Goal: Task Accomplishment & Management: Manage account settings

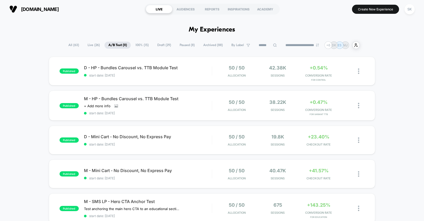
click at [391, 43] on div "**********" at bounding box center [212, 45] width 424 height 8
click at [166, 46] on span "Draft ( 29 )" at bounding box center [164, 45] width 22 height 7
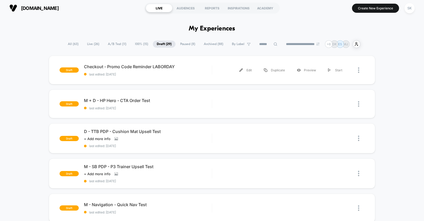
scroll to position [1, 0]
click at [109, 45] on span "A/B Test ( 11 )" at bounding box center [117, 44] width 26 height 7
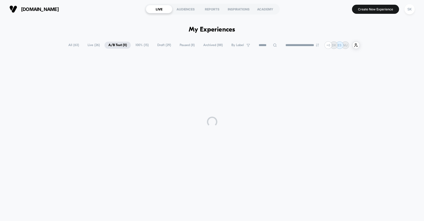
scroll to position [0, 0]
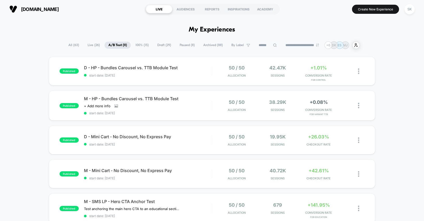
click at [139, 45] on span "100% ( 15 )" at bounding box center [141, 45] width 21 height 7
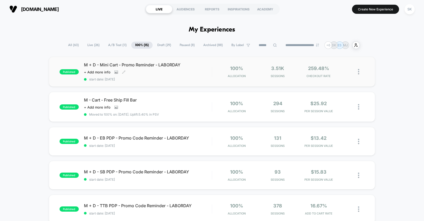
click at [184, 75] on div "M + D - Mini Cart - Promo Reminder - LABORDAY Click to view images Click to edi…" at bounding box center [148, 71] width 128 height 19
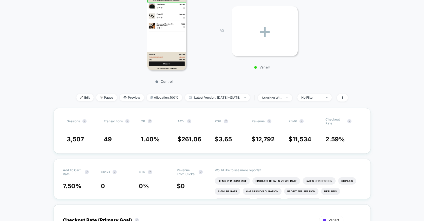
scroll to position [83, 0]
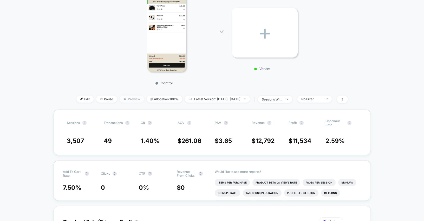
click at [120, 102] on span "Preview" at bounding box center [132, 98] width 24 height 7
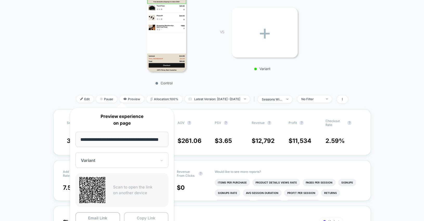
scroll to position [0, 0]
click at [149, 218] on button "Copy Link" at bounding box center [146, 218] width 45 height 12
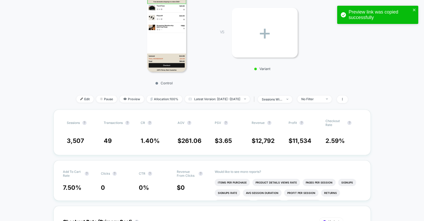
click at [347, 88] on div "< Back to all live experiences M + D - Mini Cart - Promo Reminder - LABORDAY LI…" at bounding box center [211, 27] width 271 height 166
click at [345, 79] on div "Control VS + Variant" at bounding box center [209, 38] width 271 height 100
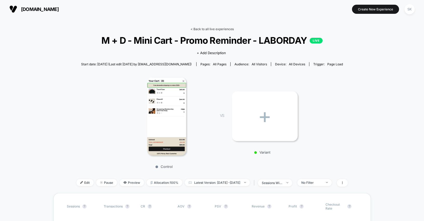
click at [225, 30] on link "< Back to all live experiences" at bounding box center [211, 29] width 43 height 4
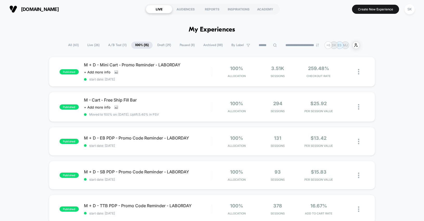
click at [113, 48] on span "A/B Test ( 11 )" at bounding box center [117, 45] width 26 height 7
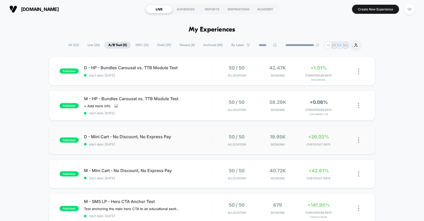
click at [359, 140] on img at bounding box center [358, 139] width 1 height 5
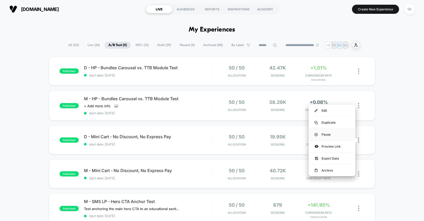
click at [334, 133] on div "Pause" at bounding box center [331, 134] width 47 height 12
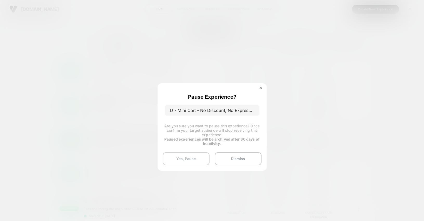
click at [196, 160] on button "Yes, Pause" at bounding box center [186, 158] width 47 height 13
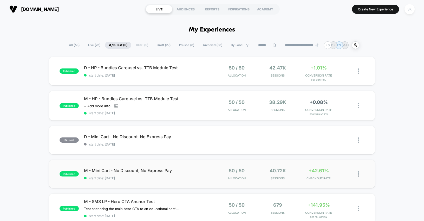
click at [358, 174] on img at bounding box center [358, 173] width 1 height 5
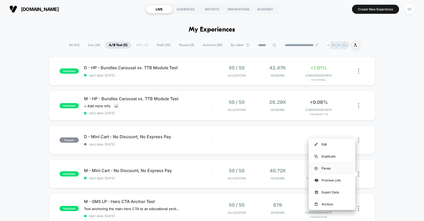
click at [340, 169] on div "Pause" at bounding box center [331, 168] width 47 height 12
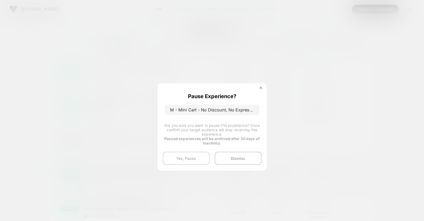
click at [177, 157] on button "Yes, Pause" at bounding box center [186, 157] width 47 height 13
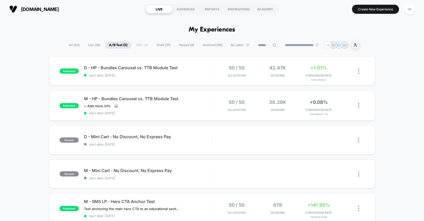
click at [390, 45] on div "**********" at bounding box center [212, 45] width 424 height 8
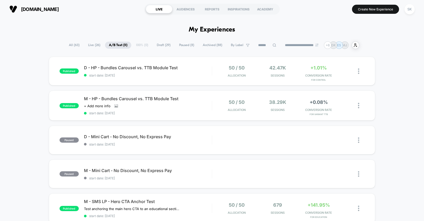
click at [140, 44] on div "**********" at bounding box center [212, 45] width 294 height 8
click at [92, 44] on span "Live ( 26 )" at bounding box center [94, 45] width 20 height 7
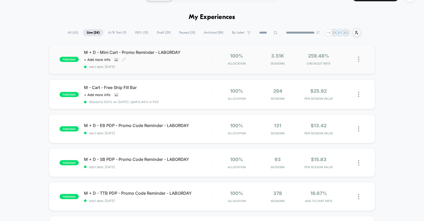
scroll to position [15, 0]
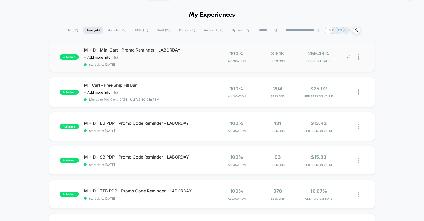
click at [347, 56] on icon at bounding box center [348, 57] width 4 height 4
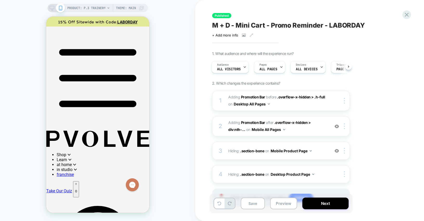
click at [364, 96] on div "1. What audience and where will the experience run? Audience All Visitors Pages…" at bounding box center [307, 135] width 190 height 168
click at [77, 189] on p "0" at bounding box center [76, 191] width 2 height 4
click at [338, 149] on img at bounding box center [336, 150] width 4 height 4
click at [345, 150] on div at bounding box center [345, 151] width 9 height 6
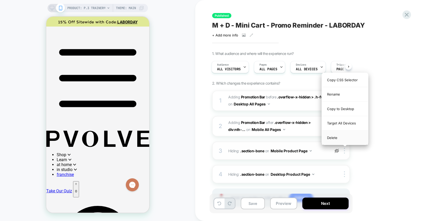
click at [338, 140] on div "Delete" at bounding box center [345, 137] width 46 height 14
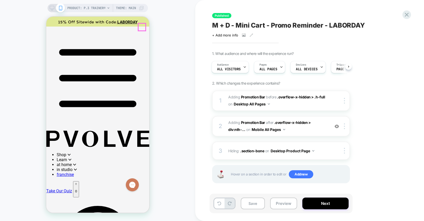
click at [50, 7] on icon at bounding box center [52, 8] width 5 height 5
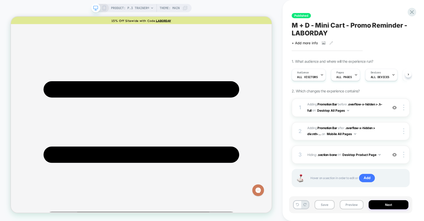
scroll to position [0, 0]
click at [395, 156] on img at bounding box center [394, 154] width 4 height 4
click at [404, 154] on div at bounding box center [404, 154] width 10 height 6
click at [401, 155] on div at bounding box center [404, 154] width 10 height 6
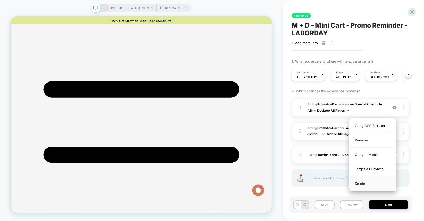
click at [361, 184] on div "Delete" at bounding box center [372, 183] width 46 height 14
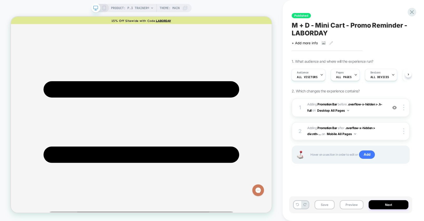
click at [413, 143] on div "Published M + D - Mini Cart - Promo Reminder - LABORDAY Click to view images Cl…" at bounding box center [352, 110] width 123 height 221
click at [326, 206] on button "Save" at bounding box center [324, 204] width 20 height 9
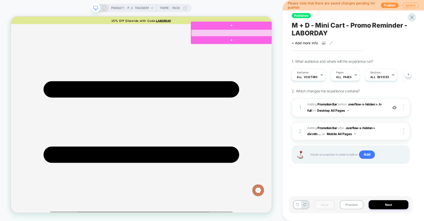
click at [355, 35] on div at bounding box center [305, 39] width 108 height 10
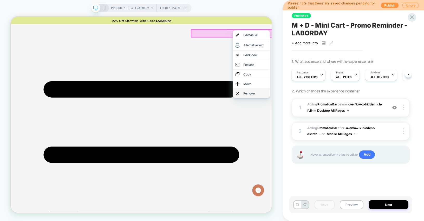
click at [329, 118] on div "Remove" at bounding box center [337, 118] width 32 height 5
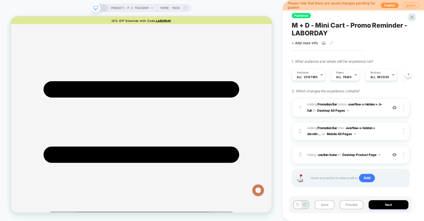
click at [103, 6] on icon at bounding box center [104, 8] width 5 height 5
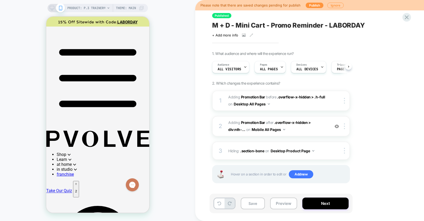
scroll to position [0, 0]
click at [77, 189] on p "2" at bounding box center [76, 191] width 2 height 4
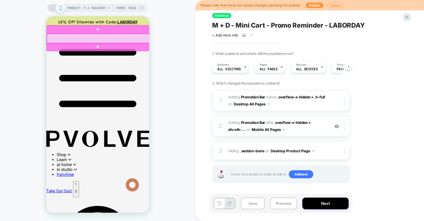
click at [139, 34] on div at bounding box center [98, 39] width 103 height 10
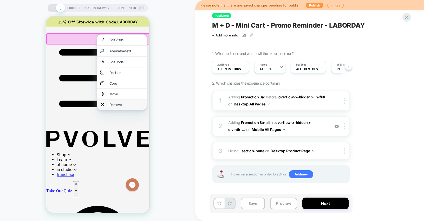
click at [125, 107] on div "Remove" at bounding box center [126, 104] width 34 height 4
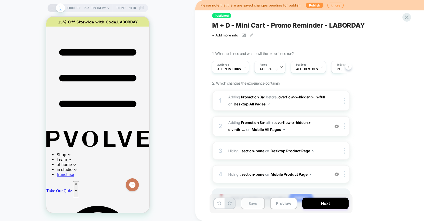
click at [254, 202] on button "Save" at bounding box center [253, 203] width 24 height 12
click at [313, 6] on button "Publish" at bounding box center [315, 5] width 18 height 5
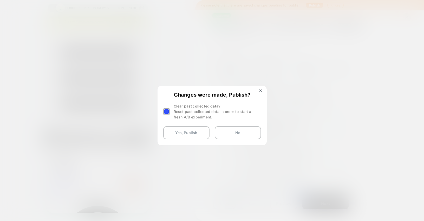
click at [167, 112] on div at bounding box center [166, 111] width 6 height 6
click at [185, 134] on button "Yes, Publish" at bounding box center [186, 132] width 46 height 13
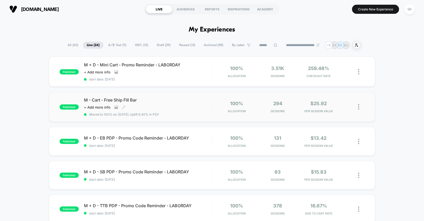
click at [159, 103] on div "M - Cart - Free Ship Fill Bar Click to view images Click to edit experience det…" at bounding box center [148, 106] width 128 height 19
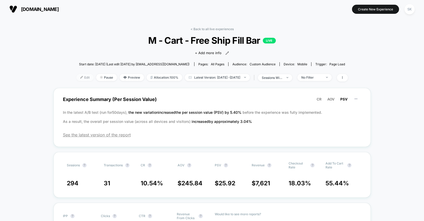
click at [76, 77] on span "Edit" at bounding box center [84, 77] width 17 height 7
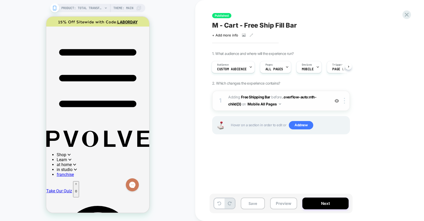
click at [274, 105] on button "Mobile All Pages" at bounding box center [264, 104] width 34 height 8
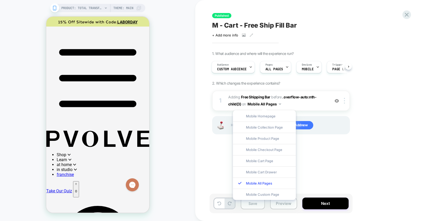
drag, startPoint x: 365, startPoint y: 37, endPoint x: 218, endPoint y: 18, distance: 148.2
click at [365, 37] on div "M - Cart - Free Ship Fill Bar Click to view images Click to edit experience det…" at bounding box center [307, 29] width 190 height 16
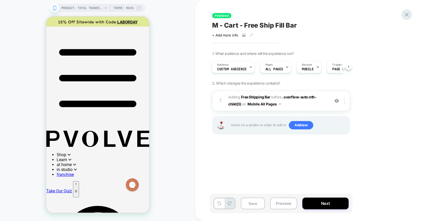
click at [406, 15] on icon at bounding box center [406, 15] width 4 height 4
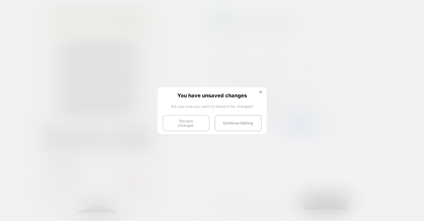
click at [186, 125] on button "Discard Changes" at bounding box center [186, 123] width 47 height 16
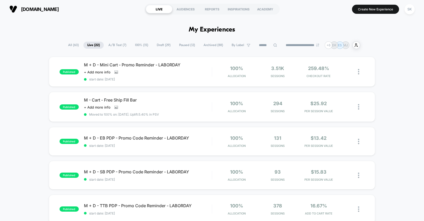
click at [175, 45] on span "Paused ( 12 )" at bounding box center [187, 45] width 24 height 7
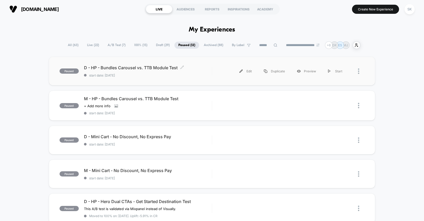
click at [182, 75] on span "start date: 7/18/2025" at bounding box center [148, 75] width 128 height 4
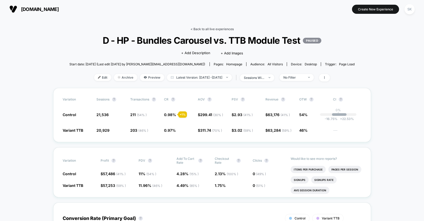
click at [207, 29] on link "< Back to all live experiences" at bounding box center [211, 29] width 43 height 4
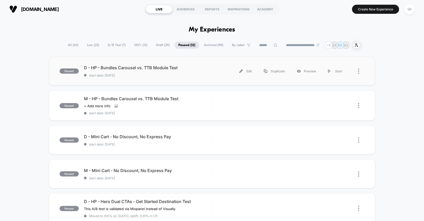
click at [357, 73] on div at bounding box center [356, 71] width 16 height 12
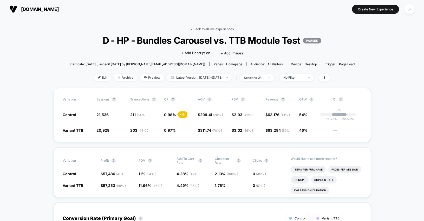
click at [204, 28] on link "< Back to all live experiences" at bounding box center [211, 29] width 43 height 4
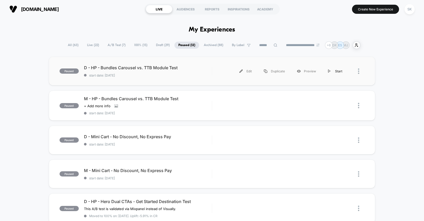
click at [337, 71] on div "Start" at bounding box center [335, 71] width 26 height 12
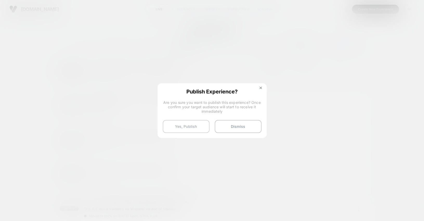
click at [187, 127] on button "Yes, Publish" at bounding box center [186, 126] width 47 height 13
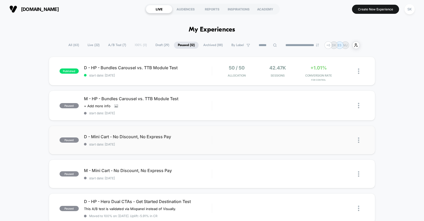
scroll to position [1, 0]
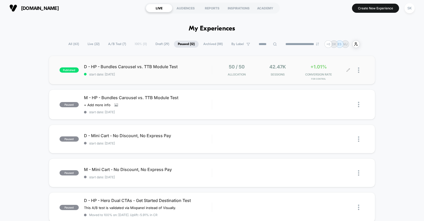
click at [349, 71] on icon at bounding box center [348, 70] width 4 height 4
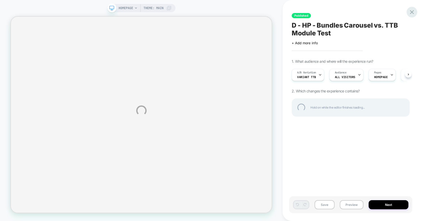
click at [411, 11] on div at bounding box center [411, 12] width 11 height 11
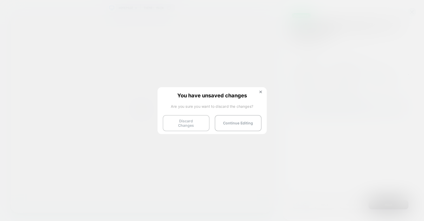
click at [192, 123] on button "Discard Changes" at bounding box center [186, 123] width 47 height 16
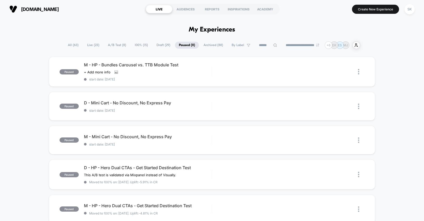
click at [116, 46] on span "A/B Test ( 8 )" at bounding box center [117, 45] width 26 height 7
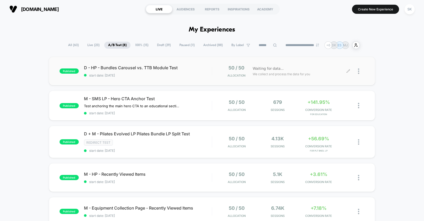
click at [360, 70] on div at bounding box center [361, 71] width 6 height 12
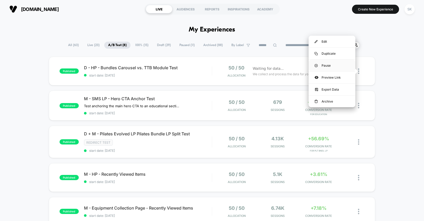
click at [327, 66] on div "Pause" at bounding box center [331, 65] width 47 height 12
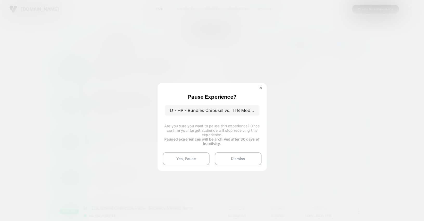
click at [194, 151] on div "Pause Experience? D - HP - Bundles Carousel vs. TTB Module Test Are you sure yo…" at bounding box center [211, 126] width 109 height 87
click at [195, 155] on button "Yes, Pause" at bounding box center [186, 158] width 47 height 13
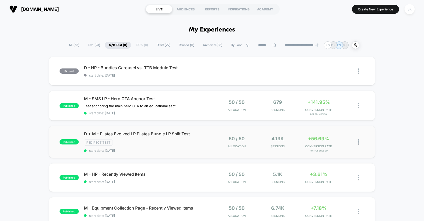
scroll to position [0, 0]
click at [177, 45] on span "Paused ( 11 )" at bounding box center [186, 44] width 23 height 7
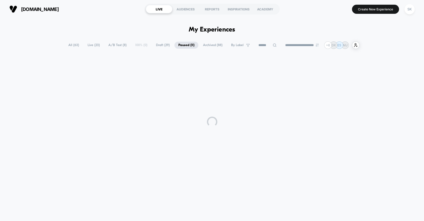
scroll to position [0, 0]
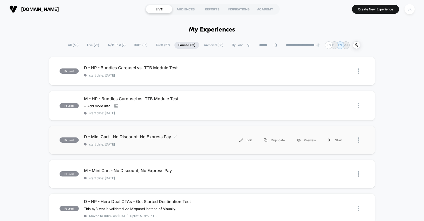
click at [156, 136] on span "D - Mini Cart - No Discount, No Express Pay Click to edit experience details" at bounding box center [148, 136] width 128 height 5
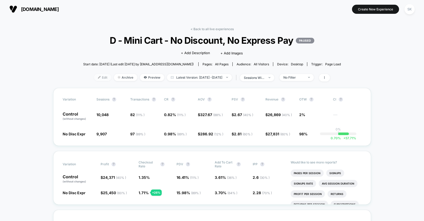
click at [94, 78] on span "Edit" at bounding box center [102, 77] width 17 height 7
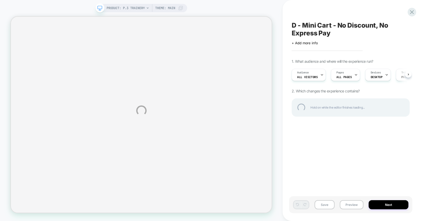
click at [383, 203] on div "PRODUCT: P.3 Trainer® PRODUCT: P.3 Trainer® Theme: MAIN D - Mini Cart - No Disc…" at bounding box center [212, 110] width 424 height 221
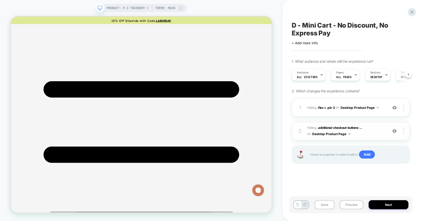
click at [337, 135] on button "Desktop Product Page" at bounding box center [331, 133] width 38 height 6
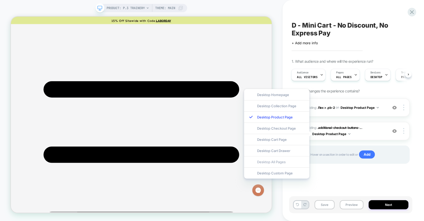
click at [286, 163] on div "Desktop All Pages" at bounding box center [276, 161] width 65 height 11
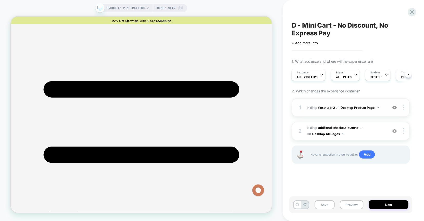
click at [362, 110] on button "Desktop Product Page" at bounding box center [359, 107] width 38 height 6
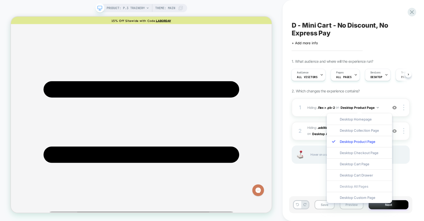
click at [347, 185] on div "Desktop All Pages" at bounding box center [359, 185] width 65 height 11
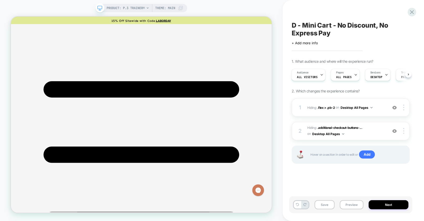
click at [381, 48] on div "D - Mini Cart - No Discount, No Express Pay Click to edit experience details + …" at bounding box center [350, 110] width 123 height 210
click at [324, 204] on button "Save" at bounding box center [324, 204] width 20 height 9
click at [401, 205] on button "Next" at bounding box center [388, 204] width 40 height 9
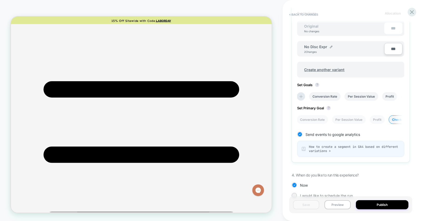
scroll to position [165, 0]
click at [384, 203] on button "Publish" at bounding box center [382, 204] width 52 height 9
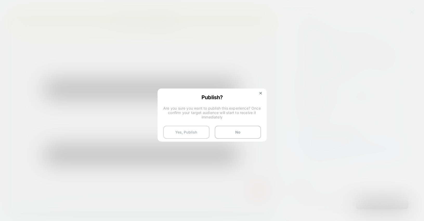
click at [194, 133] on button "Yes, Publish" at bounding box center [186, 131] width 46 height 13
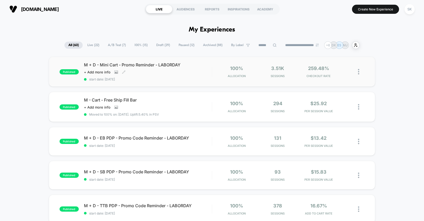
click at [147, 73] on div "Click to view images Click to edit experience details + Add more info" at bounding box center [129, 72] width 90 height 4
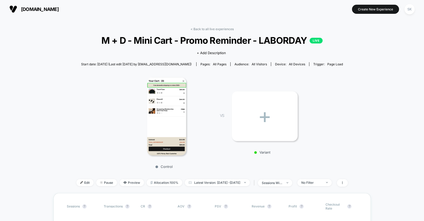
click at [215, 64] on span "all pages" at bounding box center [220, 64] width 14 height 4
click at [76, 181] on span "Edit" at bounding box center [84, 182] width 17 height 7
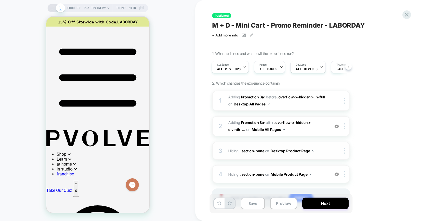
click at [304, 151] on button "Desktop Product Page" at bounding box center [292, 151] width 44 height 8
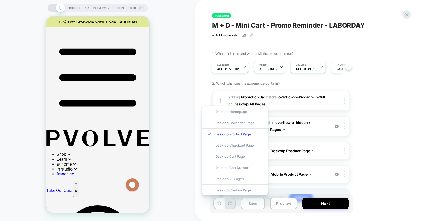
click at [240, 177] on div "Desktop All Pages" at bounding box center [234, 178] width 65 height 11
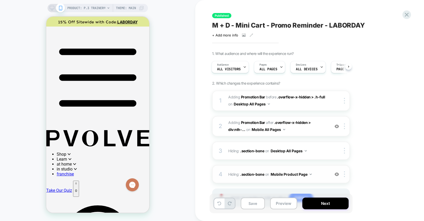
click at [293, 173] on button "Mobile Product Page" at bounding box center [290, 174] width 41 height 8
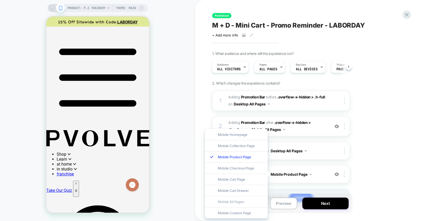
click at [237, 202] on div "Mobile All Pages" at bounding box center [236, 201] width 63 height 11
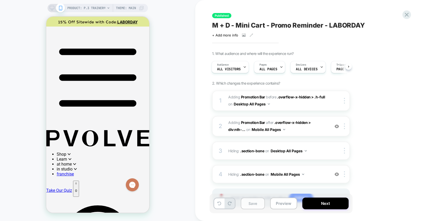
click at [249, 208] on button "Save" at bounding box center [253, 203] width 24 height 12
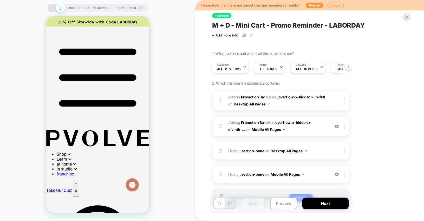
click at [308, 9] on div "Please note that there are saved changes pending for publish Publish Ignore" at bounding box center [309, 5] width 229 height 10
click at [310, 7] on button "Publish" at bounding box center [315, 5] width 18 height 5
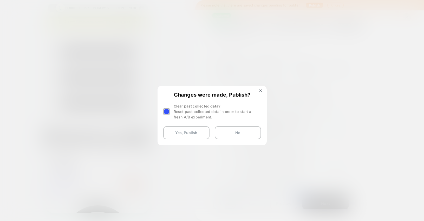
click at [166, 112] on div at bounding box center [166, 111] width 6 height 6
click at [182, 135] on button "Yes, Publish" at bounding box center [186, 132] width 46 height 13
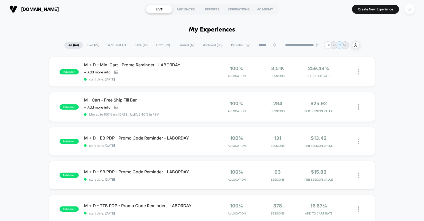
drag, startPoint x: 159, startPoint y: 46, endPoint x: 169, endPoint y: 49, distance: 11.0
click at [112, 45] on span "A/B Test ( 7 )" at bounding box center [117, 45] width 26 height 7
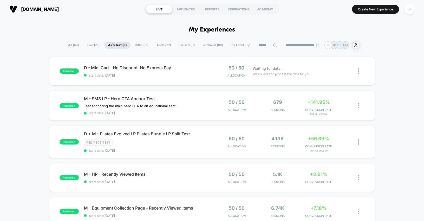
click at [183, 45] on span "Paused ( 11 )" at bounding box center [186, 45] width 23 height 7
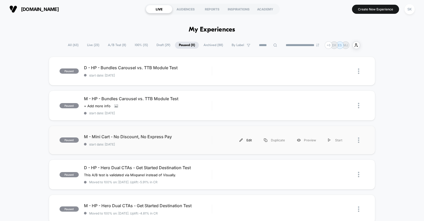
click at [246, 143] on div "Edit" at bounding box center [245, 140] width 24 height 12
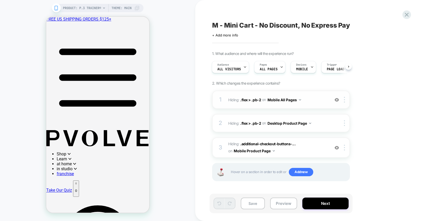
click at [291, 98] on button "Mobile All Pages" at bounding box center [284, 100] width 34 height 8
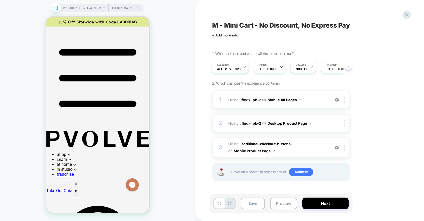
click at [290, 123] on button "Desktop Product Page" at bounding box center [289, 123] width 44 height 8
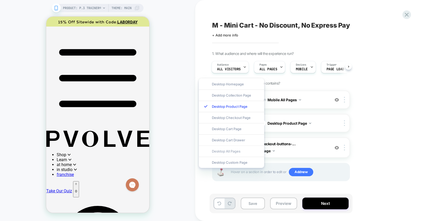
click at [221, 150] on div "Desktop All Pages" at bounding box center [231, 150] width 65 height 11
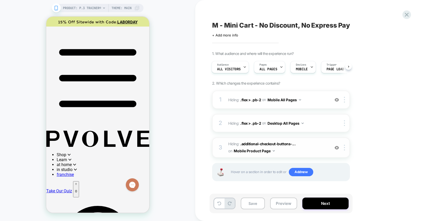
click at [266, 151] on button "Mobile Product Page" at bounding box center [254, 151] width 41 height 8
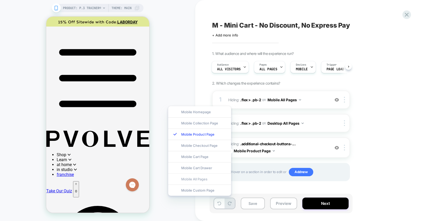
click at [200, 181] on div "Mobile All Pages" at bounding box center [199, 178] width 63 height 11
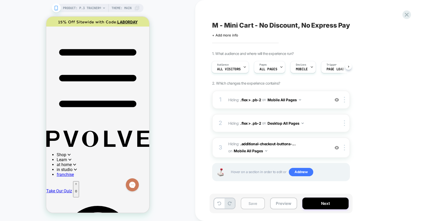
click at [247, 205] on button "Save" at bounding box center [253, 203] width 24 height 12
click at [325, 204] on button "Next" at bounding box center [325, 203] width 46 height 12
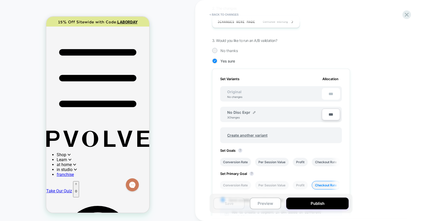
scroll to position [182, 0]
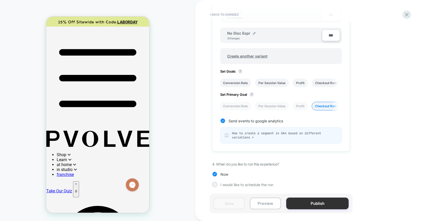
click at [311, 203] on button "Publish" at bounding box center [317, 203] width 62 height 12
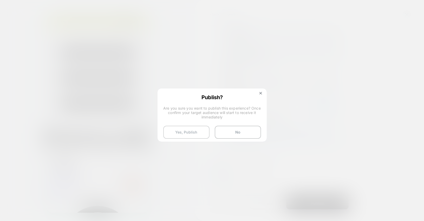
click at [182, 136] on button "Yes, Publish" at bounding box center [186, 131] width 46 height 13
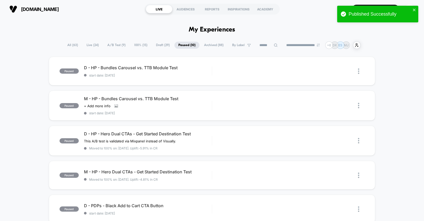
click at [115, 47] on span "A/B Test ( 9 )" at bounding box center [116, 45] width 26 height 7
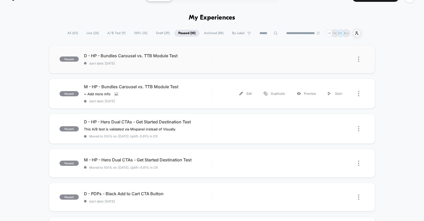
scroll to position [14, 0]
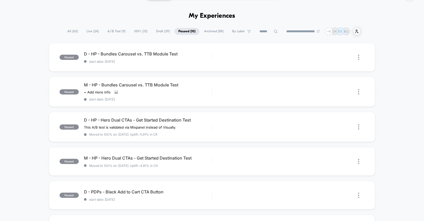
click at [118, 31] on span "A/B Test ( 9 )" at bounding box center [116, 31] width 26 height 7
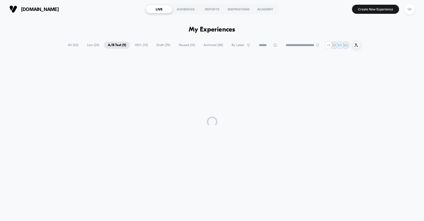
scroll to position [0, 0]
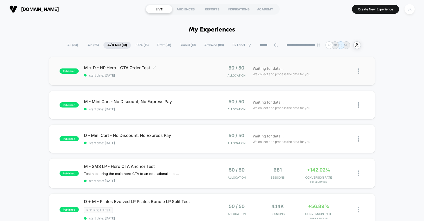
click at [178, 67] on span "M + D - HP Hero - CTA Order Test Click to edit experience details" at bounding box center [148, 67] width 128 height 5
click at [348, 105] on icon at bounding box center [348, 105] width 4 height 4
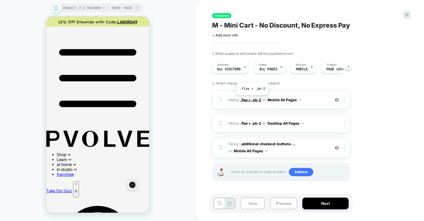
click at [252, 99] on span ".flex > .pb-2" at bounding box center [250, 99] width 21 height 4
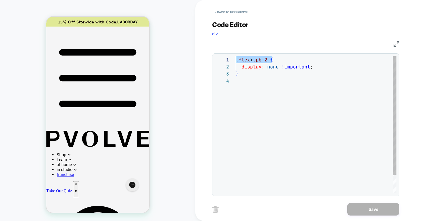
drag, startPoint x: 267, startPoint y: 61, endPoint x: 229, endPoint y: 60, distance: 38.2
click at [236, 60] on div ".flex > .pb-2 { display: none !important ; }" at bounding box center [316, 135] width 161 height 158
click at [224, 9] on button "< Back to experience" at bounding box center [231, 12] width 38 height 8
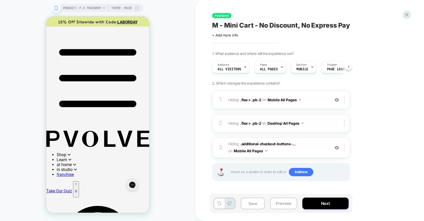
scroll to position [0, 0]
click at [278, 98] on button "Mobile All Pages" at bounding box center [284, 100] width 34 height 8
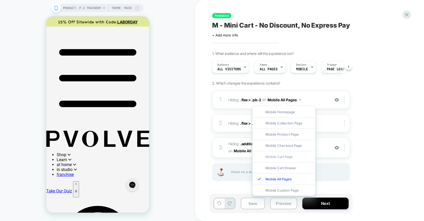
click at [280, 154] on div "Mobile Cart Page" at bounding box center [283, 156] width 63 height 11
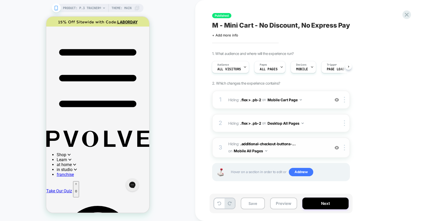
click at [256, 151] on button "Mobile All Pages" at bounding box center [251, 151] width 34 height 8
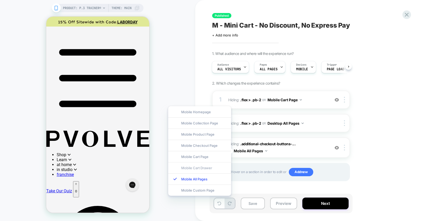
click at [196, 168] on div "Mobile Cart Drawer" at bounding box center [199, 167] width 63 height 11
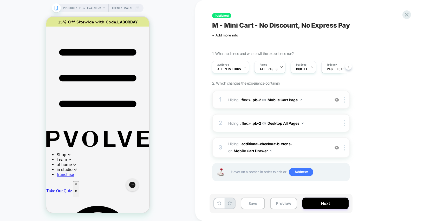
click at [294, 99] on button "Mobile Cart Page" at bounding box center [284, 100] width 34 height 8
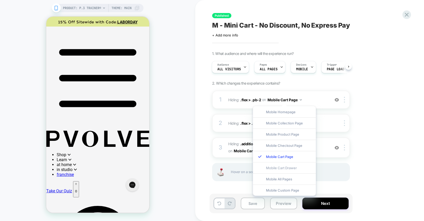
click at [279, 170] on div "Mobile Cart Drawer" at bounding box center [284, 167] width 63 height 11
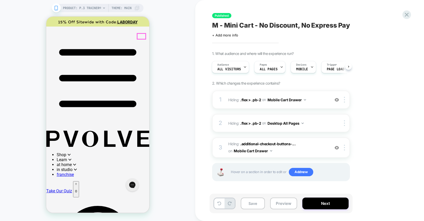
click at [77, 189] on p "0" at bounding box center [76, 191] width 2 height 4
click at [337, 149] on img at bounding box center [336, 147] width 4 height 4
click at [339, 148] on div at bounding box center [336, 147] width 9 height 6
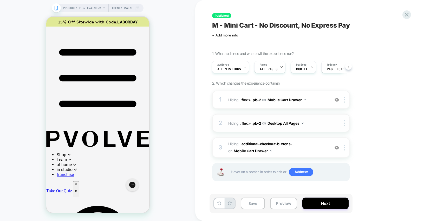
click at [277, 124] on button "Desktop All Pages" at bounding box center [285, 123] width 36 height 8
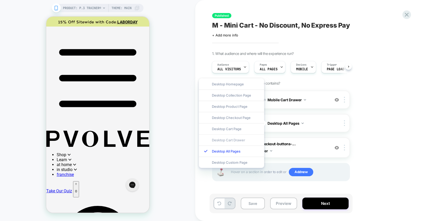
click at [235, 139] on div "Desktop Cart Drawer" at bounding box center [231, 139] width 65 height 11
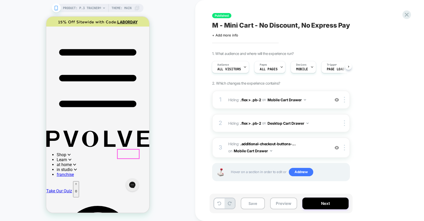
click at [337, 100] on img at bounding box center [336, 99] width 4 height 4
click at [337, 149] on img at bounding box center [336, 147] width 4 height 4
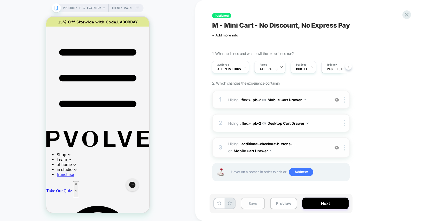
click at [258, 201] on button "Save" at bounding box center [253, 203] width 24 height 12
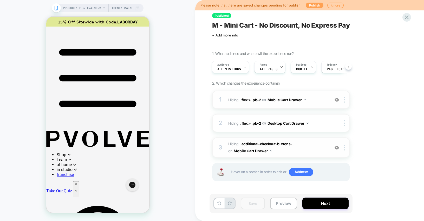
click at [310, 6] on button "Publish" at bounding box center [315, 5] width 18 height 5
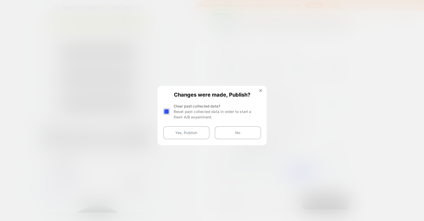
click at [164, 110] on div at bounding box center [166, 111] width 6 height 6
click at [176, 129] on button "Yes, Publish" at bounding box center [186, 132] width 46 height 13
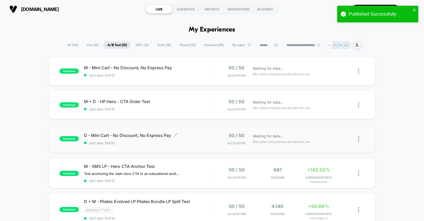
click at [196, 137] on span "D - Mini Cart - No Discount, No Express Pay Click to edit experience details" at bounding box center [148, 134] width 128 height 5
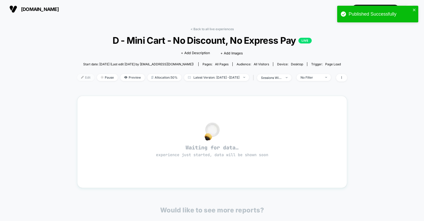
click at [78, 78] on span "Edit" at bounding box center [85, 77] width 17 height 7
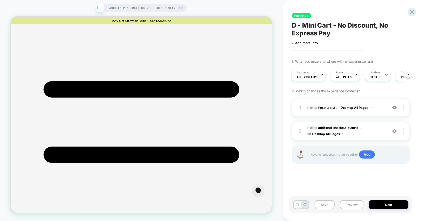
scroll to position [0, 1]
click at [359, 108] on button "Desktop All Pages" at bounding box center [356, 107] width 32 height 6
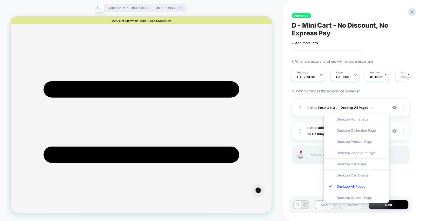
click at [361, 176] on div "Desktop Cart Drawer" at bounding box center [355, 174] width 65 height 11
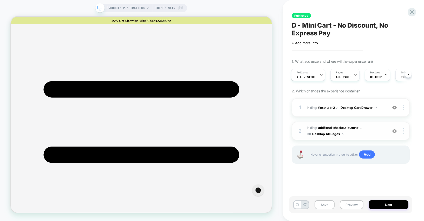
click at [341, 135] on button "Desktop All Pages" at bounding box center [328, 133] width 32 height 6
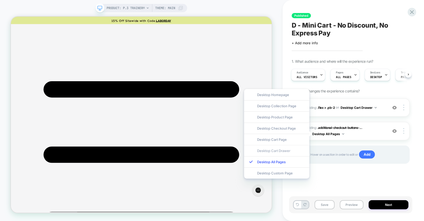
click at [289, 150] on div "Desktop Cart Drawer" at bounding box center [276, 150] width 65 height 11
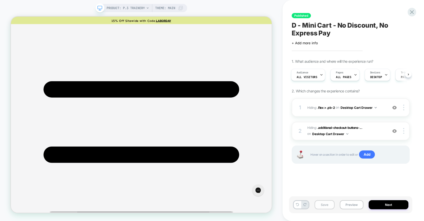
click at [324, 203] on button "Save" at bounding box center [324, 204] width 20 height 9
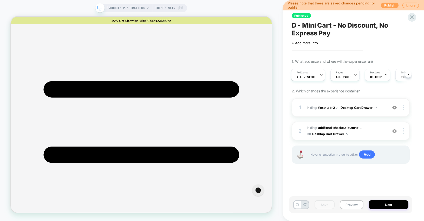
click at [390, 4] on button "Publish" at bounding box center [390, 5] width 18 height 5
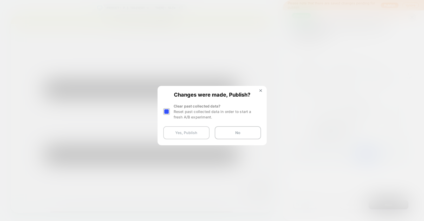
click at [177, 131] on button "Yes, Publish" at bounding box center [186, 132] width 46 height 13
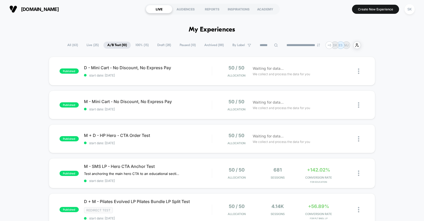
click at [146, 46] on span "100% ( 15 )" at bounding box center [141, 45] width 21 height 7
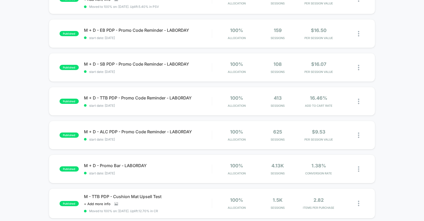
scroll to position [106, 0]
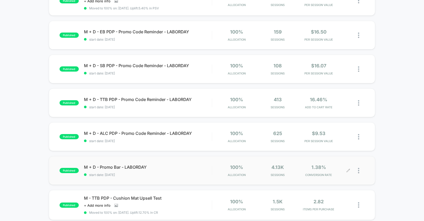
click at [346, 172] on div at bounding box center [344, 170] width 8 height 12
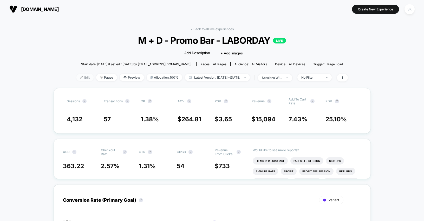
click at [76, 78] on span "Edit" at bounding box center [84, 77] width 17 height 7
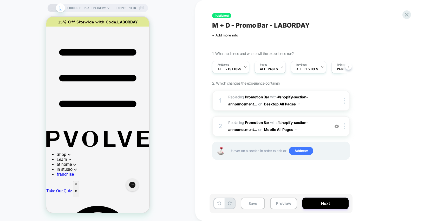
scroll to position [0, 0]
click at [407, 14] on icon at bounding box center [406, 14] width 7 height 7
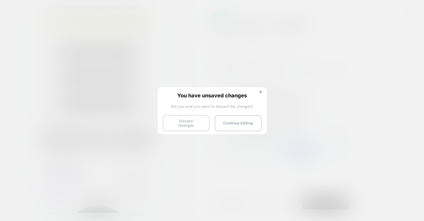
click at [194, 121] on button "Discard Changes" at bounding box center [186, 123] width 47 height 16
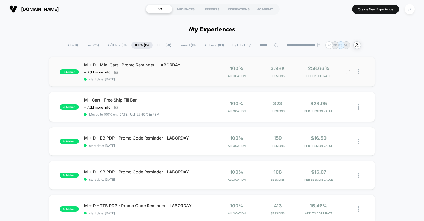
click at [347, 74] on div at bounding box center [344, 71] width 8 height 12
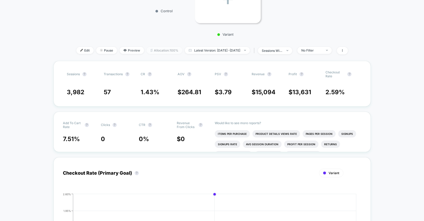
scroll to position [105, 0]
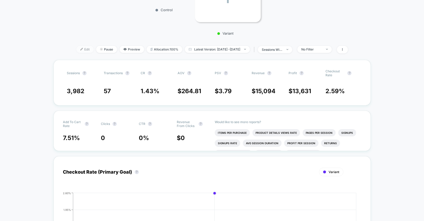
click at [76, 53] on span "Edit" at bounding box center [84, 49] width 17 height 7
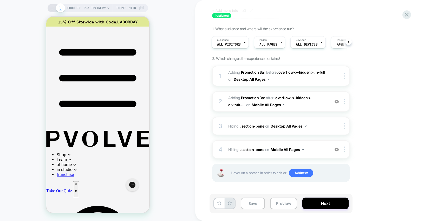
scroll to position [24, 0]
click at [338, 150] on img at bounding box center [336, 149] width 4 height 4
click at [51, 9] on icon at bounding box center [52, 8] width 5 height 5
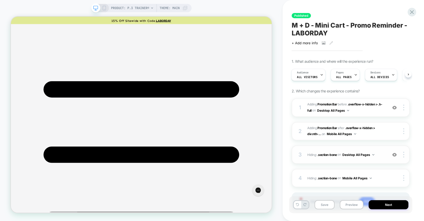
click at [395, 154] on img at bounding box center [394, 154] width 4 height 4
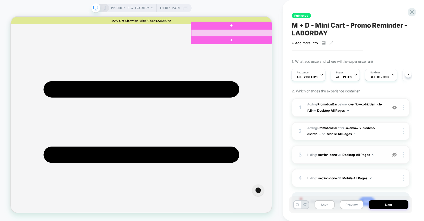
click at [353, 35] on div at bounding box center [305, 39] width 108 height 10
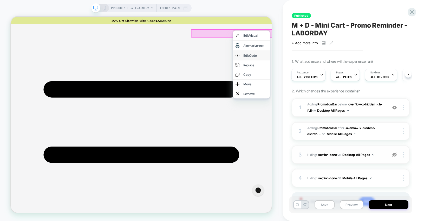
click at [327, 68] on div "Edit Code" at bounding box center [337, 68] width 32 height 5
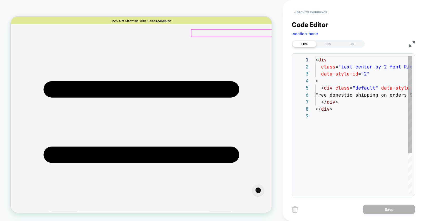
scroll to position [56, 0]
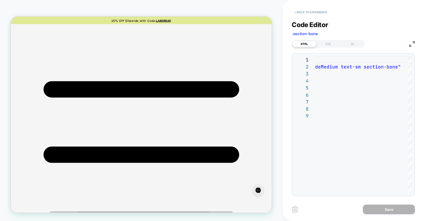
click at [308, 10] on button "< Back to experience" at bounding box center [310, 12] width 38 height 8
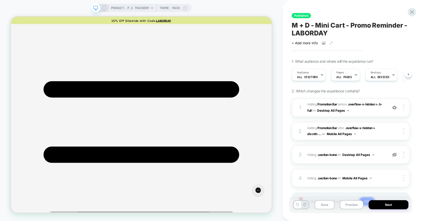
scroll to position [0, 0]
click at [326, 201] on button "Save" at bounding box center [324, 204] width 20 height 9
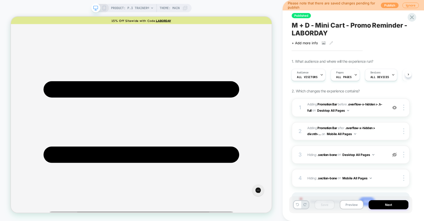
click at [388, 3] on button "Publish" at bounding box center [390, 5] width 18 height 5
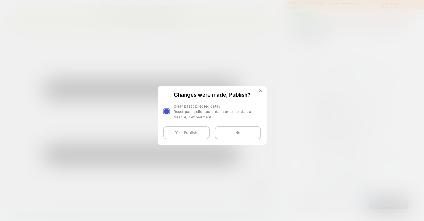
click at [168, 112] on div at bounding box center [166, 111] width 6 height 6
click at [188, 132] on button "Yes, Publish" at bounding box center [186, 132] width 46 height 13
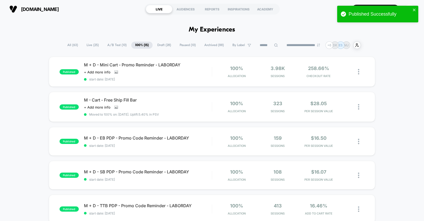
click at [135, 77] on div "M + D - Mini Cart - Promo Reminder - LABORDAY Click to view images Click to edi…" at bounding box center [148, 71] width 128 height 19
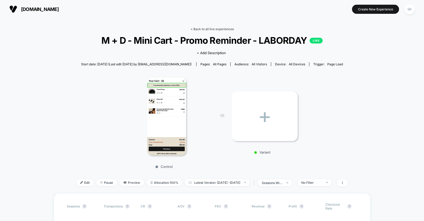
click at [202, 29] on link "< Back to all live experiences" at bounding box center [211, 29] width 43 height 4
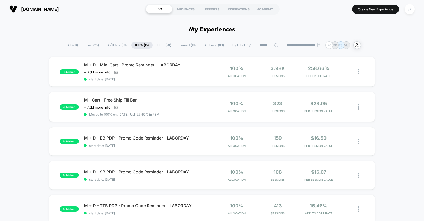
click at [208, 46] on span "Archived ( 88 )" at bounding box center [213, 45] width 27 height 7
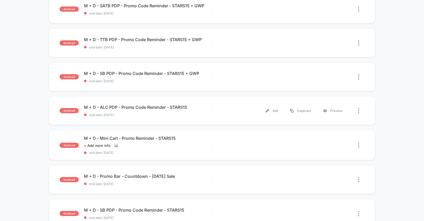
scroll to position [163, 0]
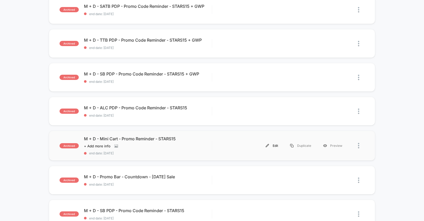
click at [270, 144] on div "Edit" at bounding box center [272, 146] width 24 height 12
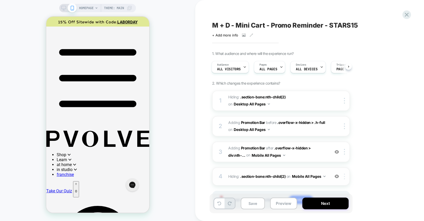
click at [344, 177] on img at bounding box center [344, 176] width 1 height 6
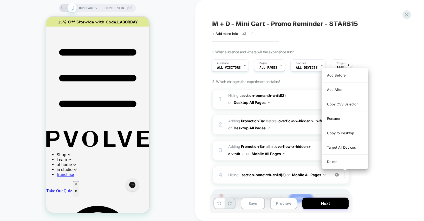
scroll to position [2, 0]
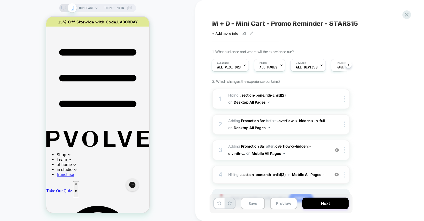
click at [344, 175] on img at bounding box center [344, 174] width 1 height 6
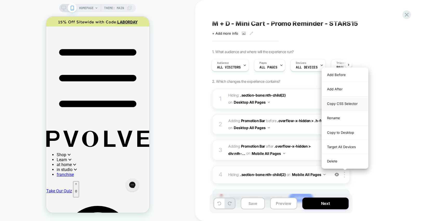
click at [339, 103] on div "Copy CSS Selector" at bounding box center [345, 103] width 46 height 14
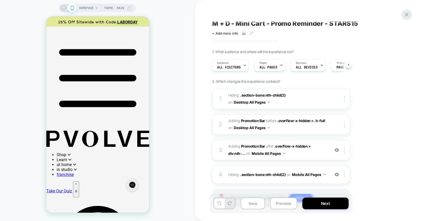
click at [407, 15] on icon at bounding box center [406, 15] width 4 height 4
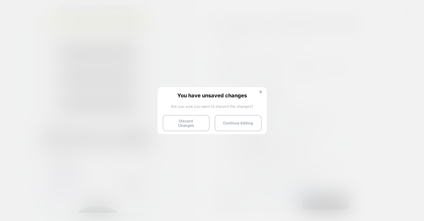
click at [188, 119] on button "Discard Changes" at bounding box center [186, 123] width 47 height 16
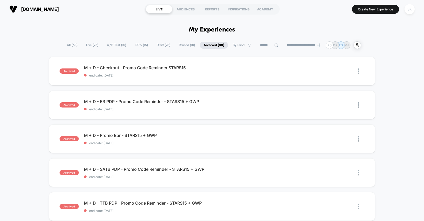
click at [135, 46] on span "100% ( 15 )" at bounding box center [141, 45] width 21 height 7
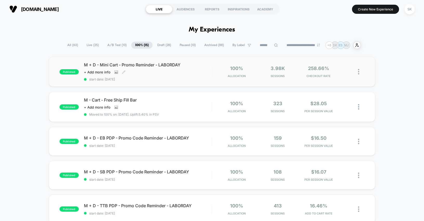
click at [196, 77] on span "start date: 8/21/2025" at bounding box center [148, 79] width 128 height 4
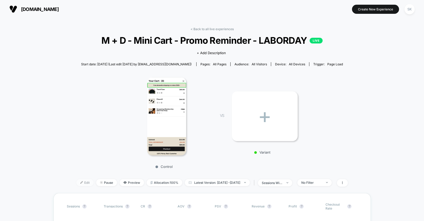
click at [76, 185] on span "Edit" at bounding box center [84, 182] width 17 height 7
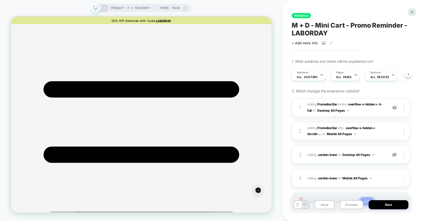
scroll to position [0, 1]
click at [404, 155] on div at bounding box center [404, 154] width 10 height 6
click at [326, 156] on span ".section-bone" at bounding box center [326, 154] width 19 height 4
click at [395, 154] on img at bounding box center [394, 154] width 4 height 4
click at [406, 155] on div at bounding box center [404, 154] width 10 height 6
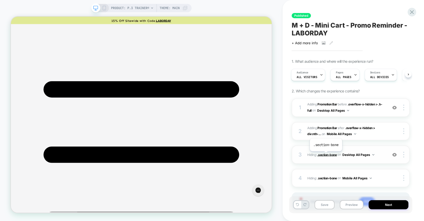
click at [323, 155] on span ".section-bone" at bounding box center [326, 154] width 19 height 4
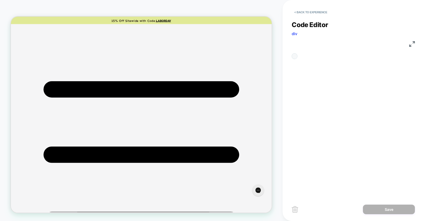
scroll to position [21, 0]
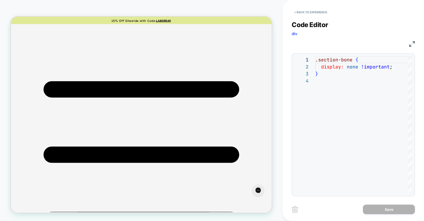
click at [412, 44] on img at bounding box center [412, 44] width 6 height 6
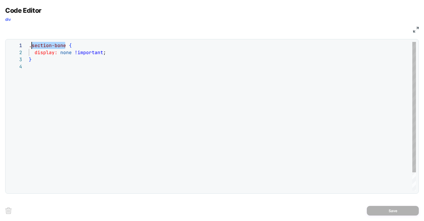
scroll to position [0, 0]
drag, startPoint x: 64, startPoint y: 45, endPoint x: 30, endPoint y: 46, distance: 34.8
click at [30, 46] on span ".section-bone" at bounding box center [47, 45] width 37 height 6
click at [64, 46] on div ".section-bone { display: none !important ; }" at bounding box center [222, 127] width 387 height 170
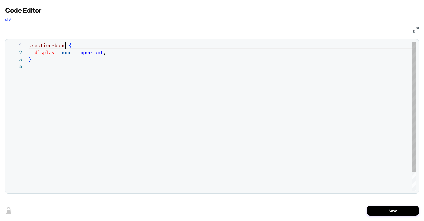
scroll to position [0, 36]
click at [329, 147] on div at bounding box center [222, 106] width 387 height 170
click at [67, 44] on div "} display: none !important ; .section-bone {" at bounding box center [222, 127] width 387 height 170
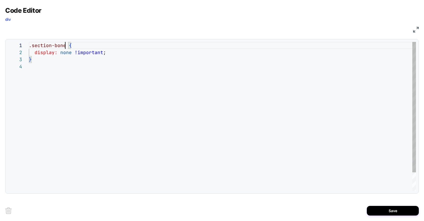
click at [65, 44] on div "} display: none !important ; .section-bone {" at bounding box center [222, 127] width 387 height 170
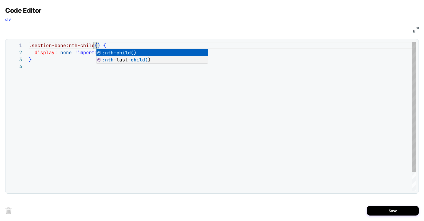
scroll to position [0, 70]
click at [157, 120] on div "} display: none !important ; .section-bone:nth-child ( 2 ) {" at bounding box center [222, 127] width 387 height 170
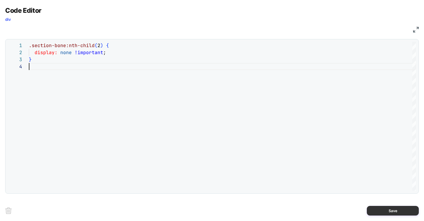
type textarea "**********"
click at [383, 210] on button "Save" at bounding box center [393, 210] width 52 height 10
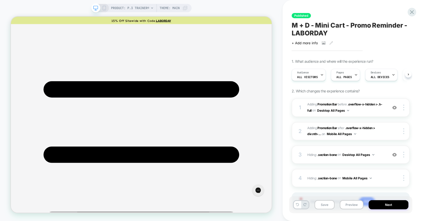
scroll to position [0, 0]
click at [394, 155] on img at bounding box center [394, 154] width 4 height 4
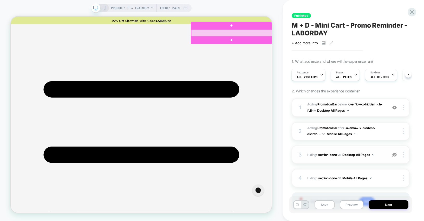
click at [354, 37] on div at bounding box center [305, 39] width 108 height 10
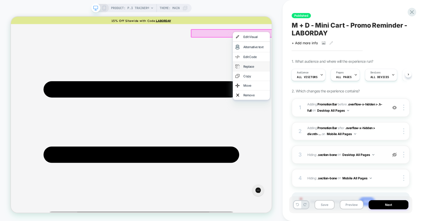
click at [330, 80] on div "Replace" at bounding box center [337, 82] width 32 height 5
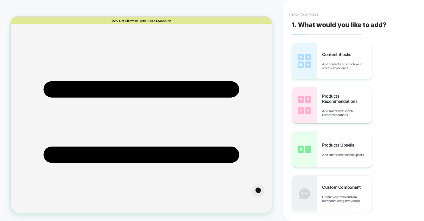
click at [304, 16] on button "< Back to changes" at bounding box center [303, 14] width 34 height 8
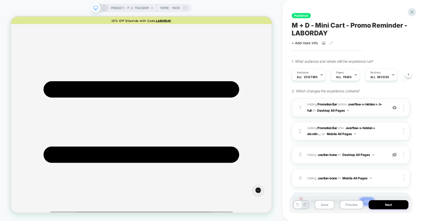
scroll to position [0, 1]
click at [130, 6] on span "PRODUCT: P.3 Trainer®" at bounding box center [130, 8] width 38 height 8
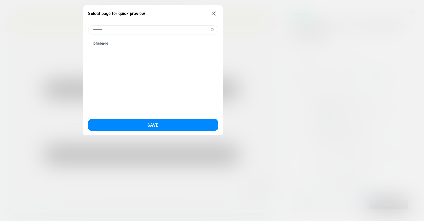
type input "********"
click at [104, 44] on div "Homepage" at bounding box center [153, 43] width 130 height 10
click at [144, 126] on button "Save" at bounding box center [153, 124] width 130 height 11
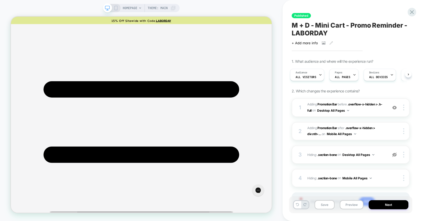
scroll to position [0, 0]
click at [412, 12] on icon at bounding box center [411, 12] width 7 height 7
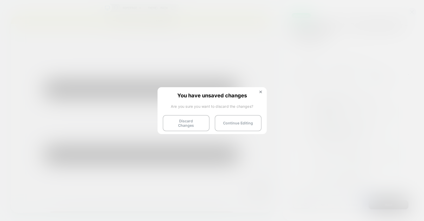
click at [186, 122] on button "Discard Changes" at bounding box center [186, 123] width 47 height 16
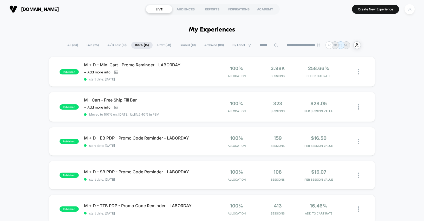
click at [118, 42] on span "A/B Test ( 10 )" at bounding box center [116, 45] width 27 height 7
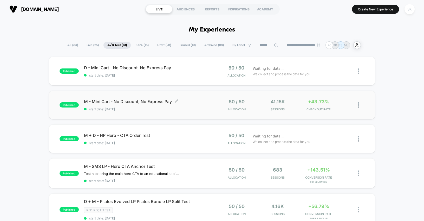
click at [205, 107] on span "start date: 8/21/2025" at bounding box center [148, 109] width 128 height 4
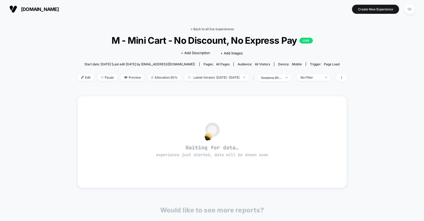
click at [203, 29] on link "< Back to all live experiences" at bounding box center [211, 29] width 43 height 4
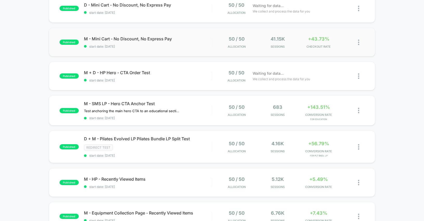
scroll to position [63, 0]
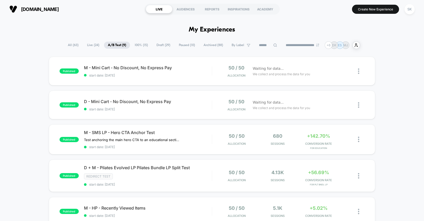
click at [144, 45] on span "100% ( 15 )" at bounding box center [141, 45] width 21 height 7
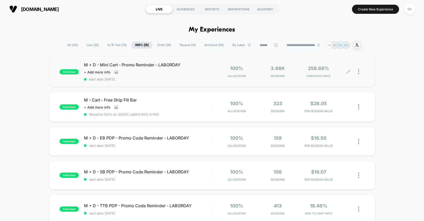
click at [346, 73] on icon at bounding box center [347, 71] width 3 height 3
